Goal: Information Seeking & Learning: Learn about a topic

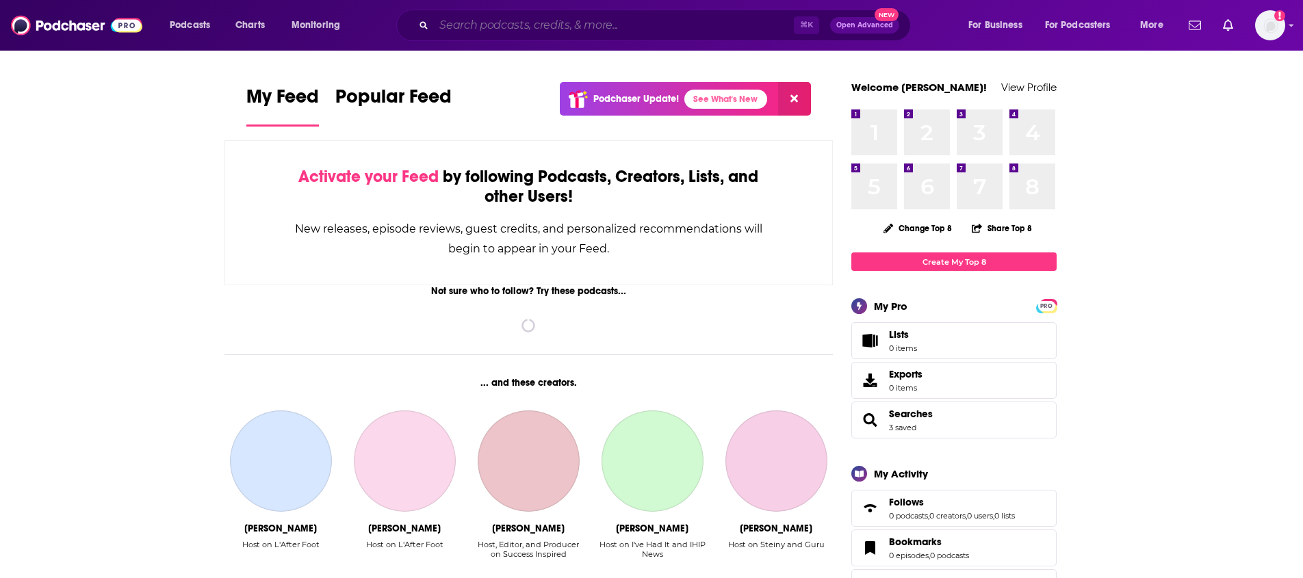
click at [532, 27] on input "Search podcasts, credits, & more..." at bounding box center [614, 25] width 360 height 22
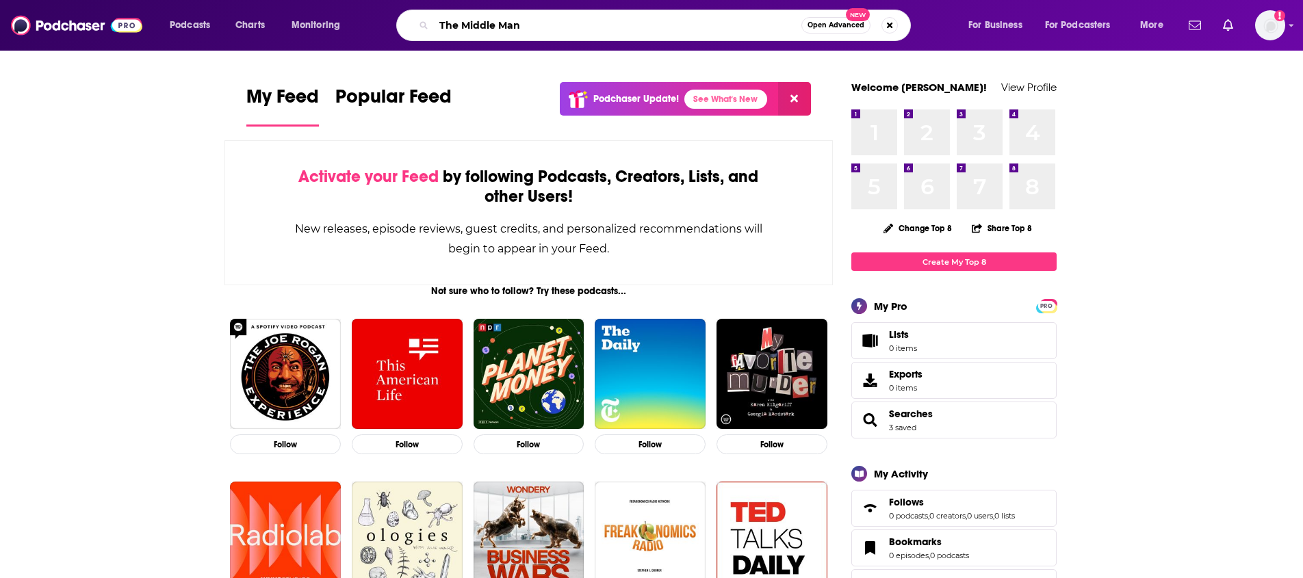
type input "The Middle Man"
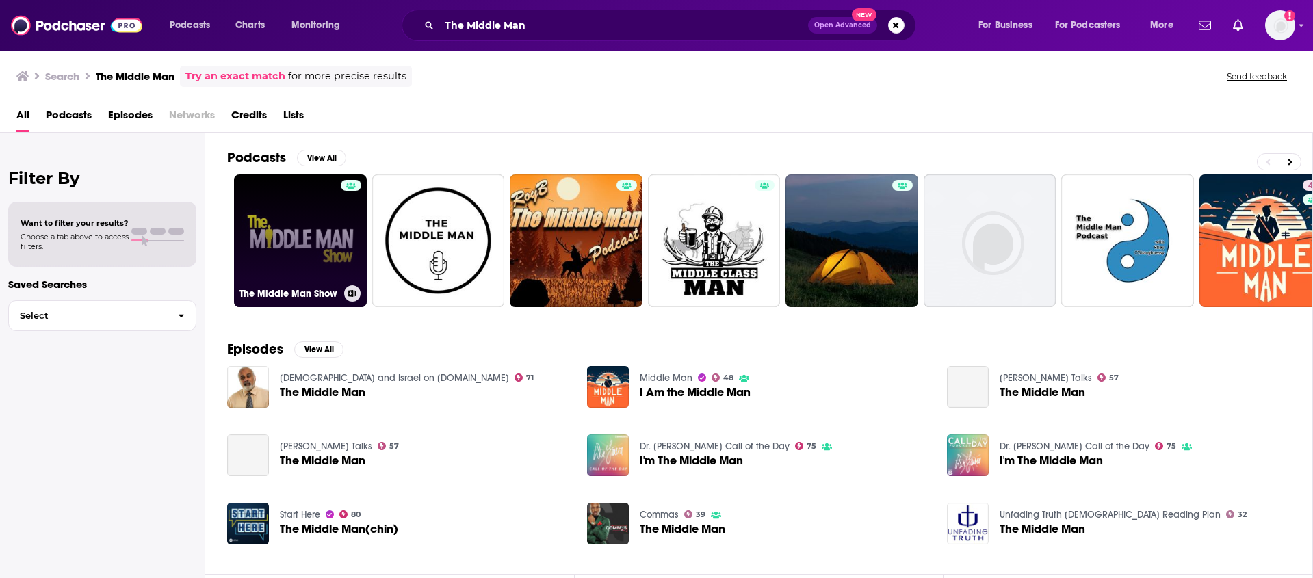
click at [293, 227] on link "The Middle Man Show" at bounding box center [300, 240] width 133 height 133
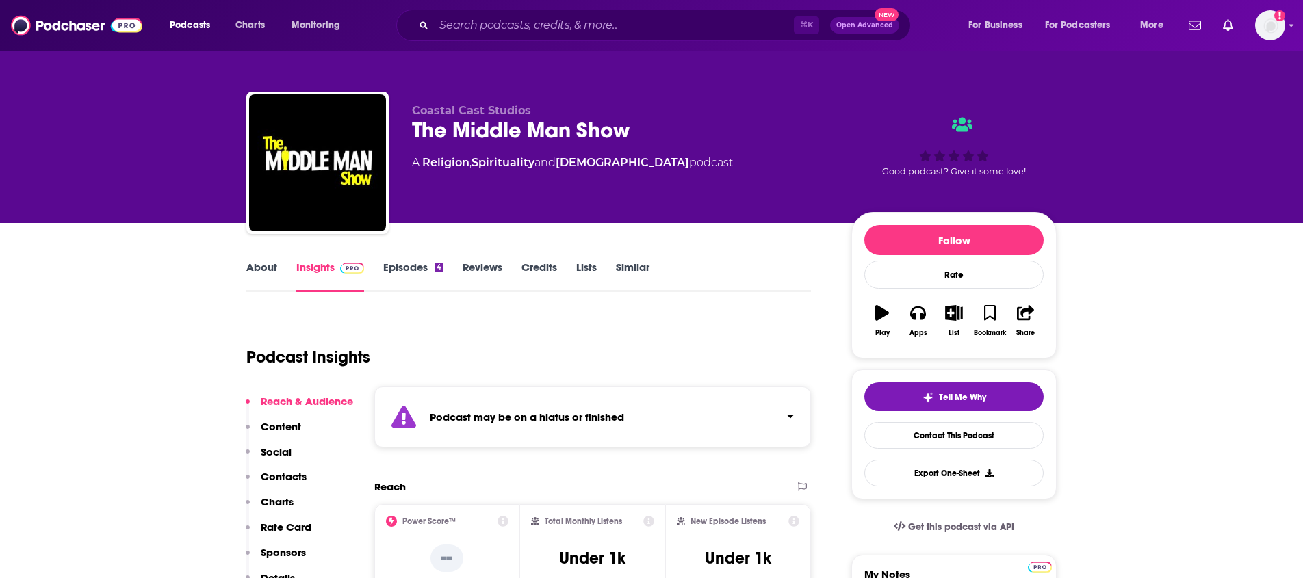
scroll to position [244, 0]
